Goal: Task Accomplishment & Management: Manage account settings

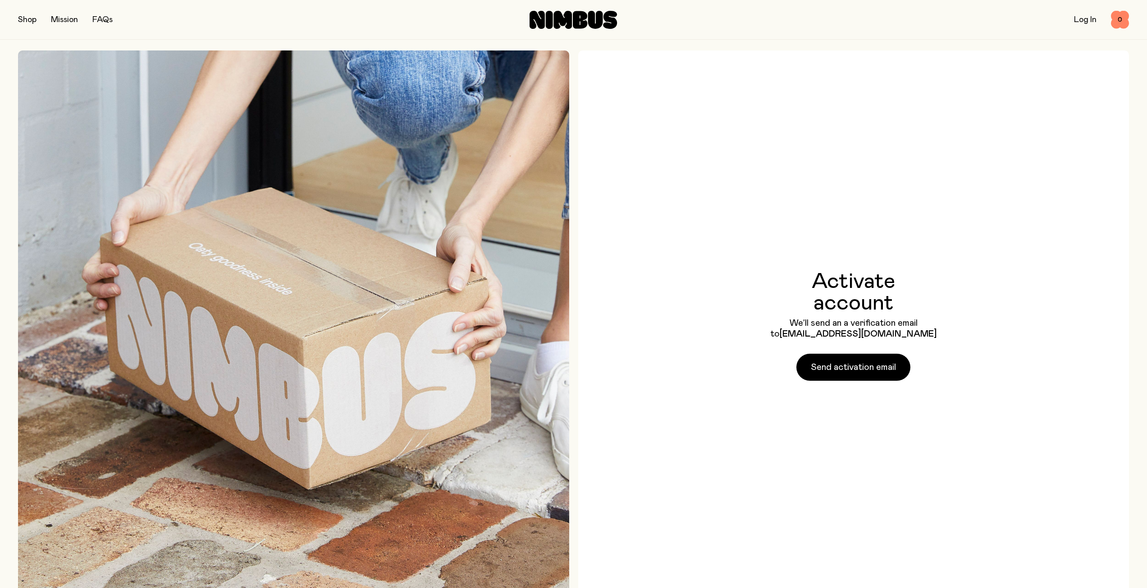
click at [1081, 18] on link "Log In" at bounding box center [1085, 20] width 23 height 8
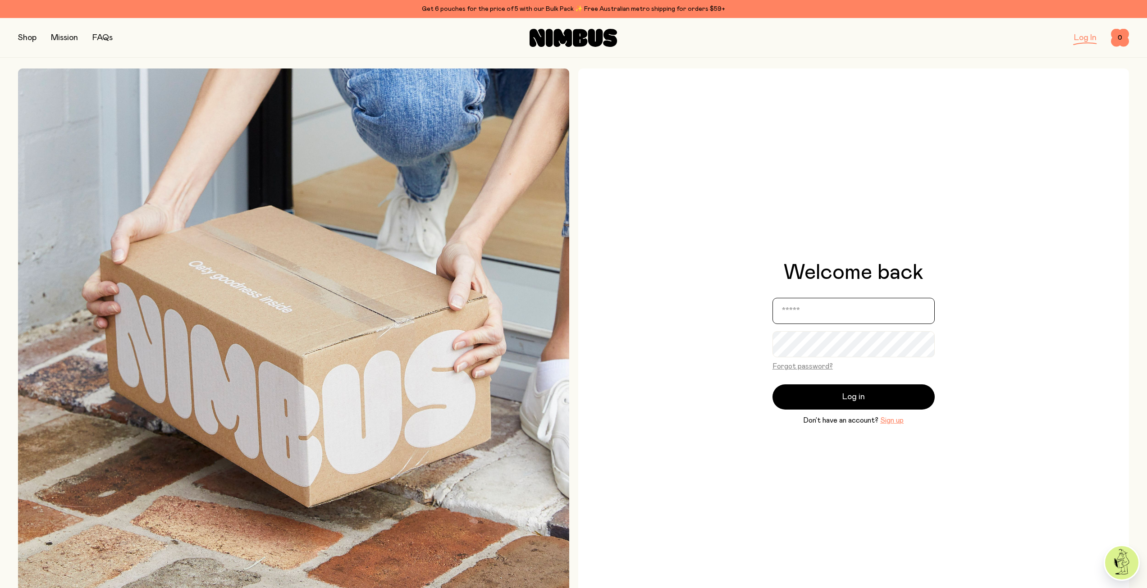
click at [808, 319] on input "email" at bounding box center [853, 311] width 162 height 26
type input "**********"
click at [772, 384] on button "Log in" at bounding box center [853, 396] width 162 height 25
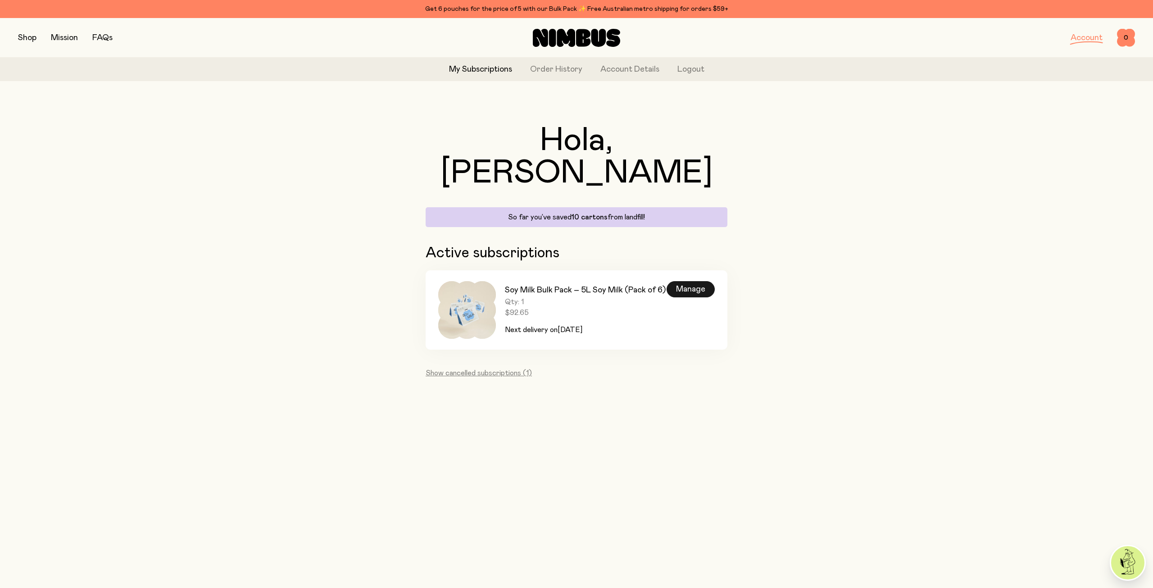
click at [688, 281] on div "Manage" at bounding box center [691, 289] width 48 height 16
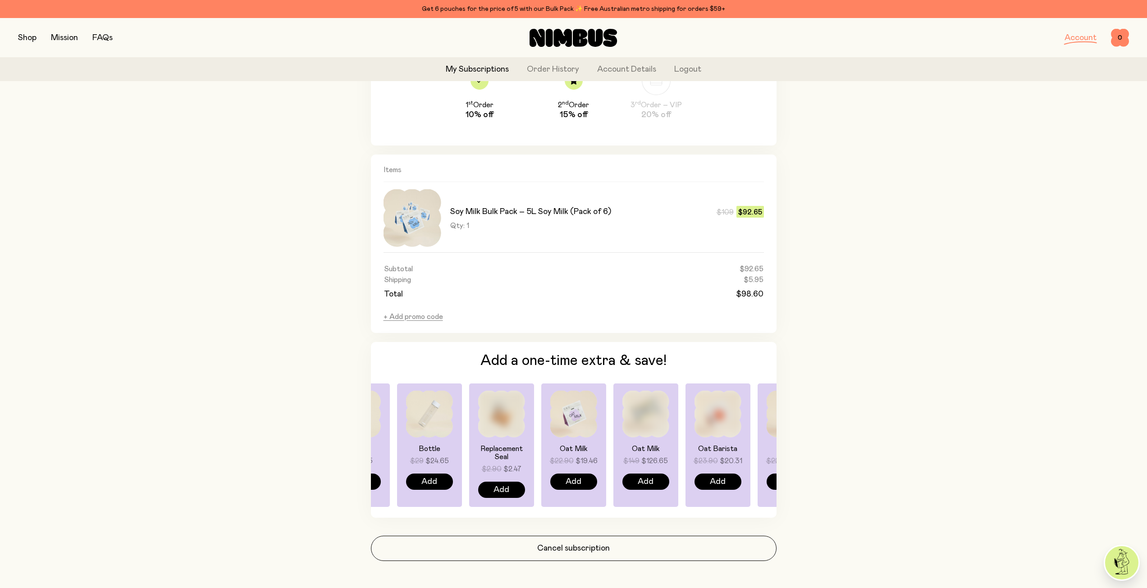
scroll to position [470, 0]
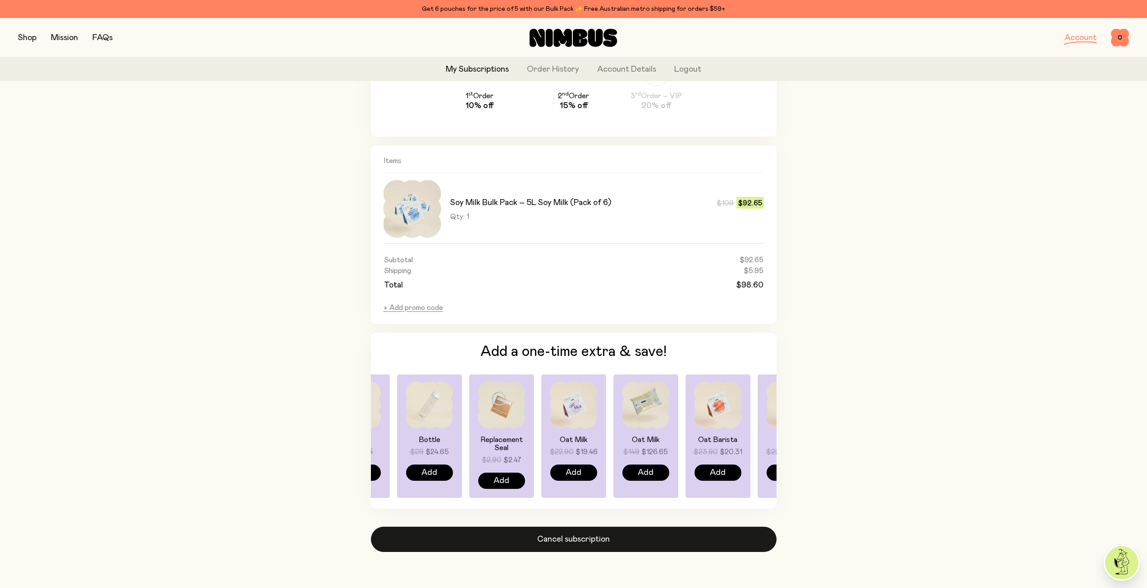
click at [583, 541] on button "Cancel subscription" at bounding box center [574, 539] width 406 height 25
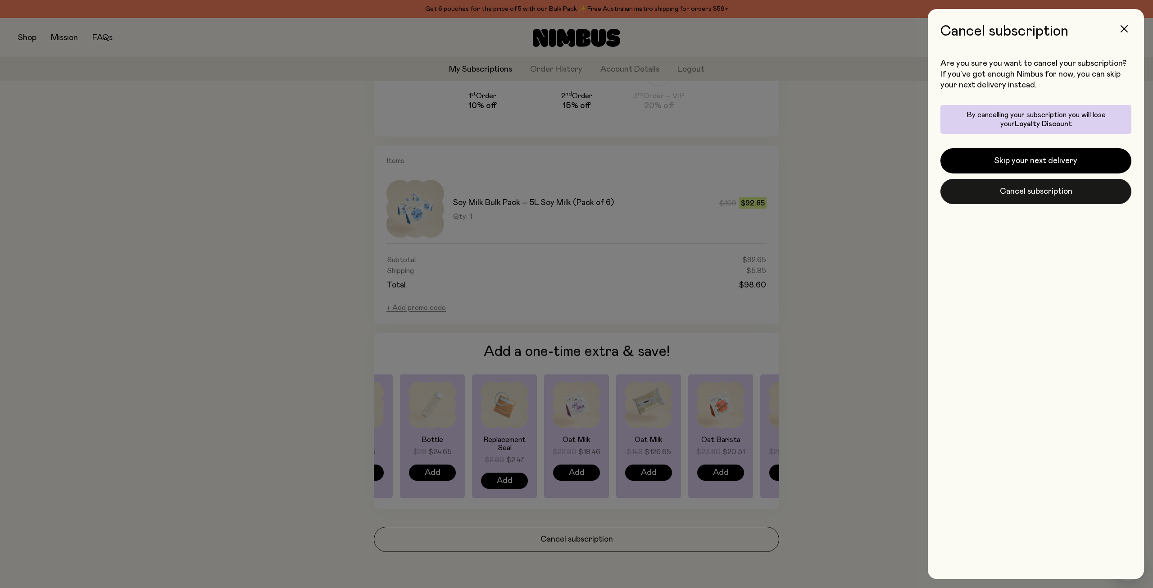
click at [1010, 190] on button "Cancel subscription" at bounding box center [1036, 191] width 191 height 25
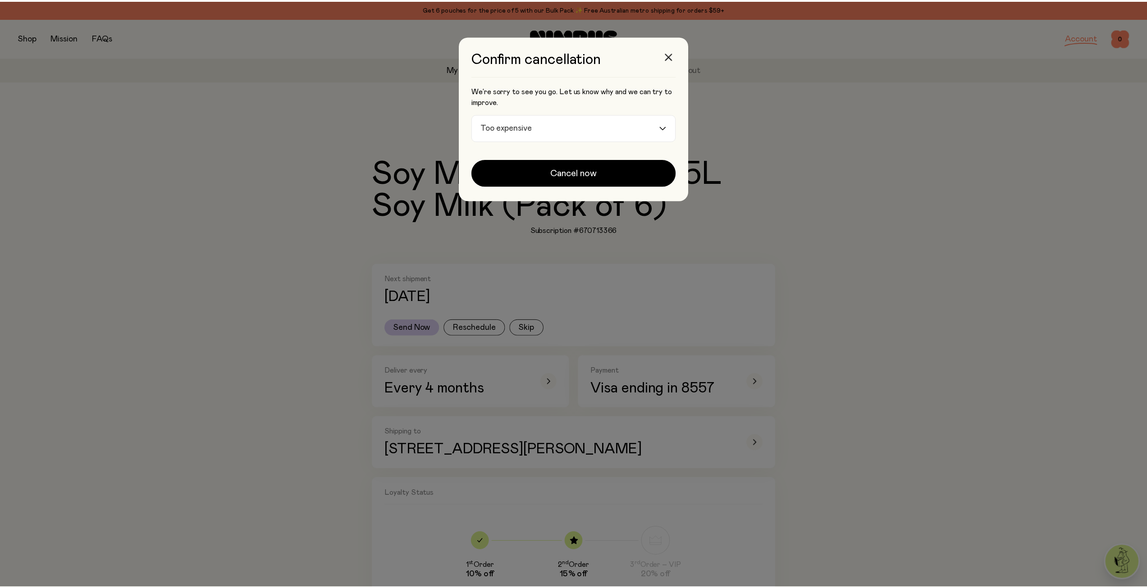
scroll to position [470, 0]
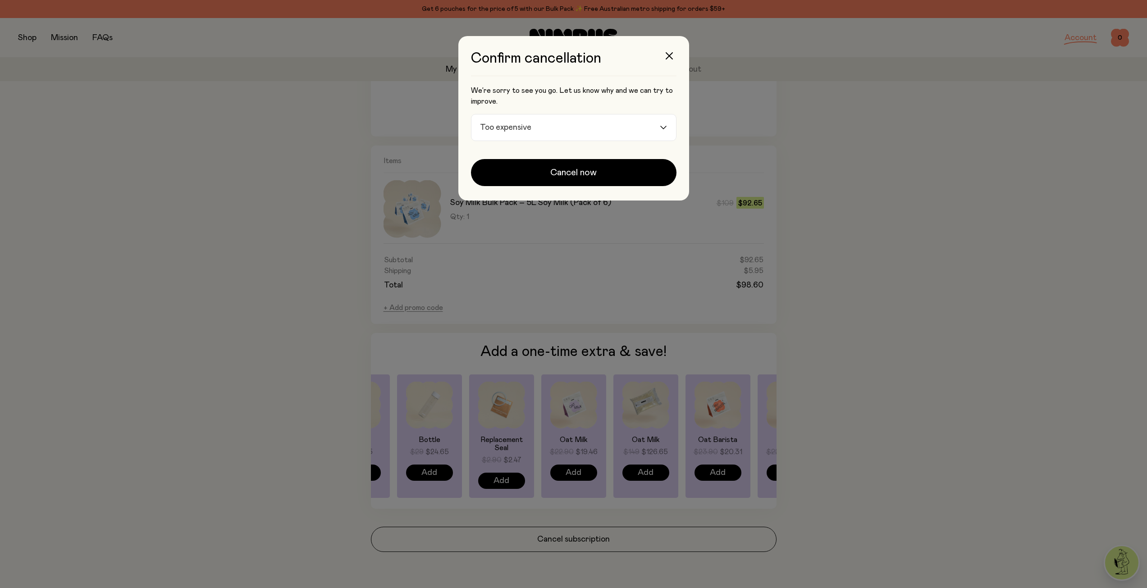
click at [553, 132] on input "Search for option" at bounding box center [597, 127] width 124 height 26
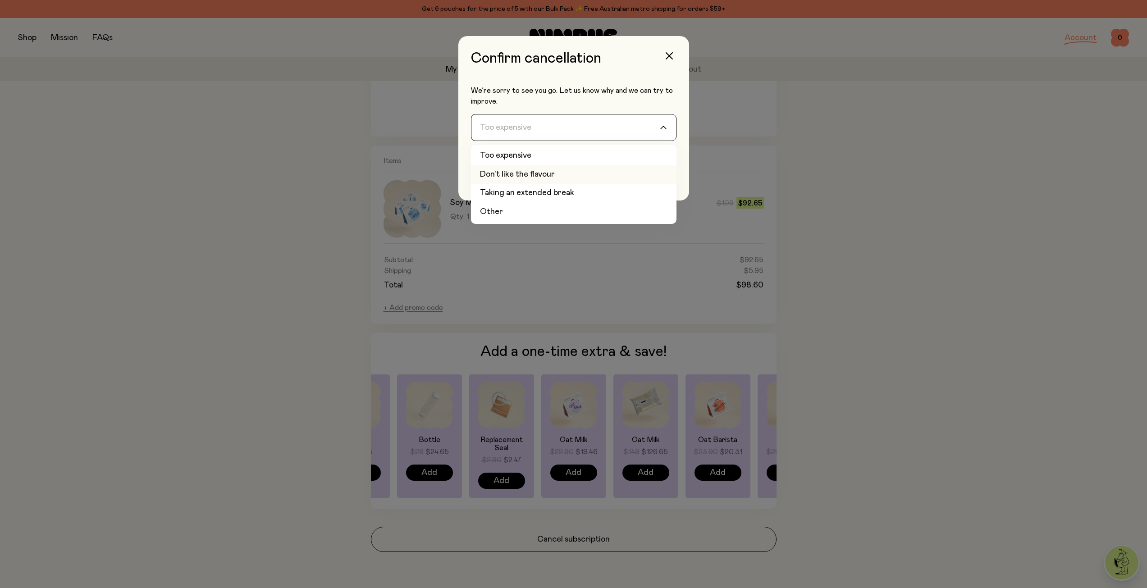
scroll to position [0, 0]
click at [565, 196] on li "Taking an extended break" at bounding box center [573, 193] width 205 height 19
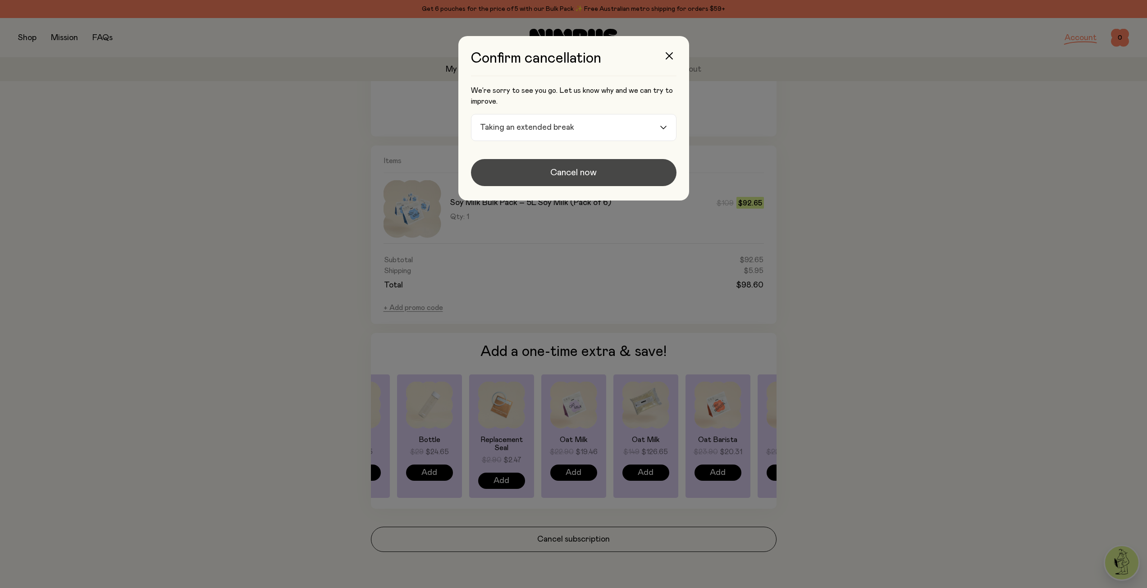
click at [536, 173] on button "Cancel now" at bounding box center [573, 172] width 205 height 27
